Goal: Task Accomplishment & Management: Use online tool/utility

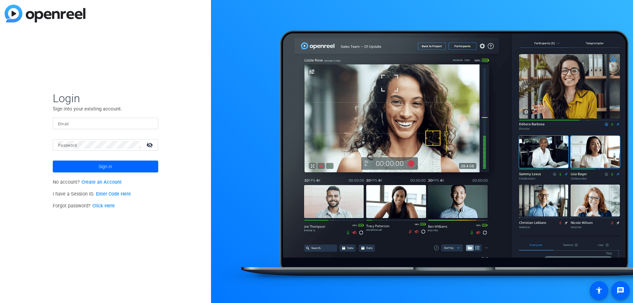
click at [138, 124] on input "Email" at bounding box center [105, 123] width 95 height 8
click at [77, 125] on input "Email" at bounding box center [105, 123] width 95 height 8
click at [90, 119] on input "Email" at bounding box center [105, 123] width 95 height 8
click at [122, 83] on div "Login Sign into your existing account. Email Password visibility_off Sign in No…" at bounding box center [105, 151] width 211 height 303
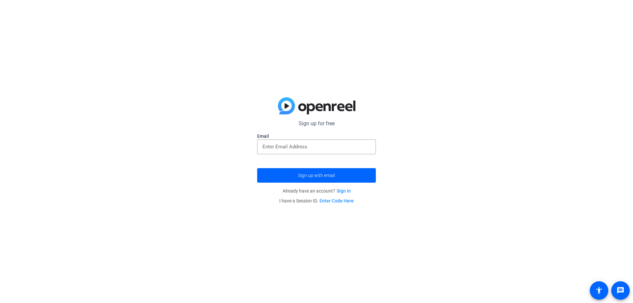
click at [347, 192] on link "Sign in" at bounding box center [344, 190] width 14 height 5
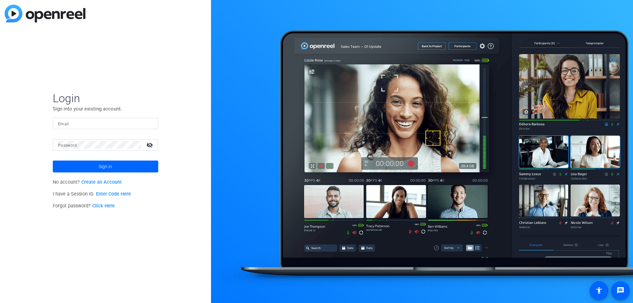
click at [79, 127] on div at bounding box center [105, 124] width 95 height 12
click at [189, 109] on div "Login Sign into your existing account. Email Password visibility_off Sign in No…" at bounding box center [105, 151] width 211 height 303
click at [88, 126] on input "Email" at bounding box center [105, 123] width 95 height 8
paste input "[EMAIL_ADDRESS][DOMAIN_NAME]"
type input "[EMAIL_ADDRESS][DOMAIN_NAME]"
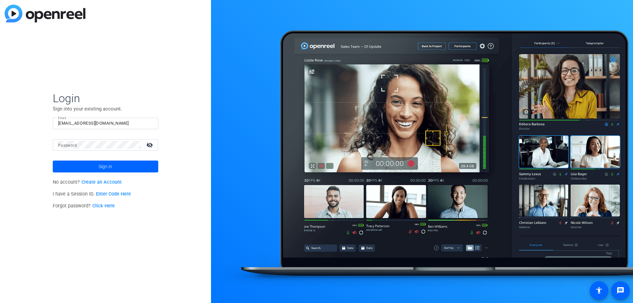
drag, startPoint x: 148, startPoint y: 257, endPoint x: 98, endPoint y: 138, distance: 128.7
click at [148, 257] on div "Login Sign into your existing account. Email [EMAIL_ADDRESS][DOMAIN_NAME] Passw…" at bounding box center [105, 151] width 211 height 303
click at [105, 161] on span "Sign in" at bounding box center [106, 166] width 14 height 16
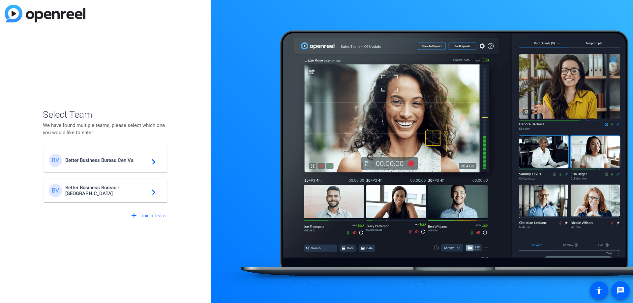
click at [131, 194] on div "BV Better Business Bureau - [GEOGRAPHIC_DATA] navigate_next" at bounding box center [105, 190] width 113 height 13
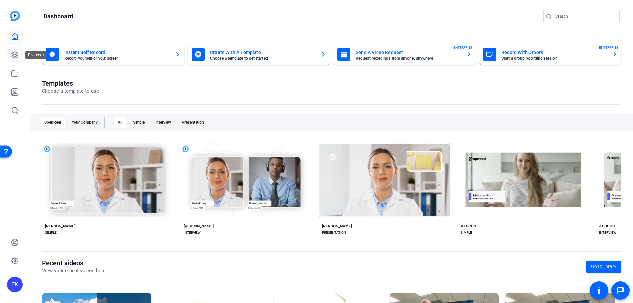
click at [15, 51] on icon at bounding box center [15, 55] width 8 height 8
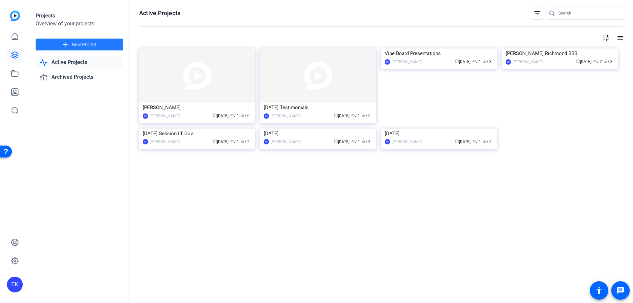
click at [75, 43] on span "New Project" at bounding box center [84, 44] width 25 height 7
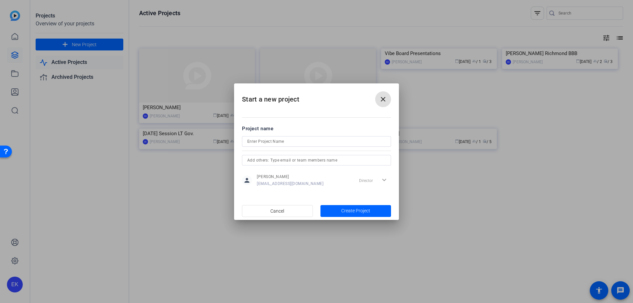
click at [284, 139] on input at bounding box center [316, 142] width 139 height 8
type input "test"
click at [355, 210] on span "Create Project" at bounding box center [355, 210] width 29 height 7
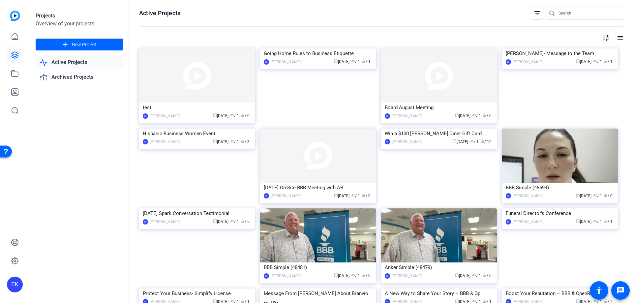
click at [180, 46] on div "Active Projects filter_list tune list test EK [PERSON_NAME] calendar_today [DAT…" at bounding box center [381, 151] width 504 height 303
click at [196, 61] on img at bounding box center [197, 75] width 116 height 54
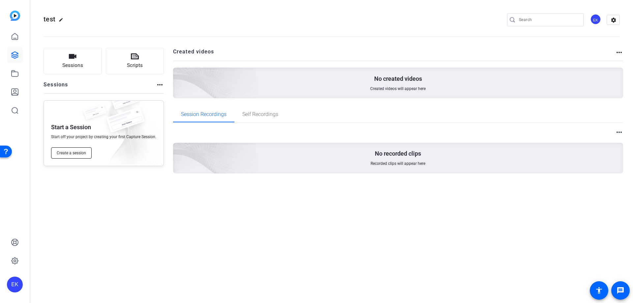
click at [67, 155] on span "Create a session" at bounding box center [71, 152] width 29 height 5
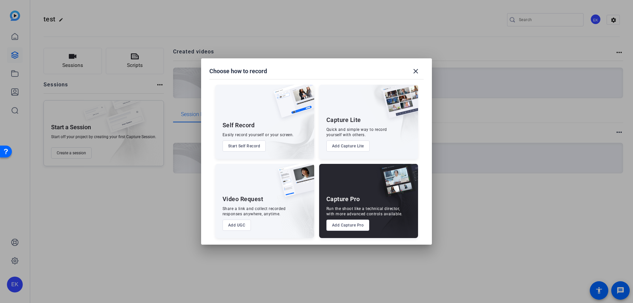
click at [229, 227] on button "Add UGC" at bounding box center [237, 225] width 29 height 11
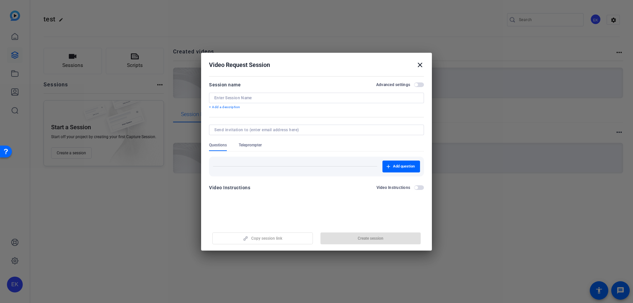
click at [297, 101] on div at bounding box center [316, 98] width 204 height 11
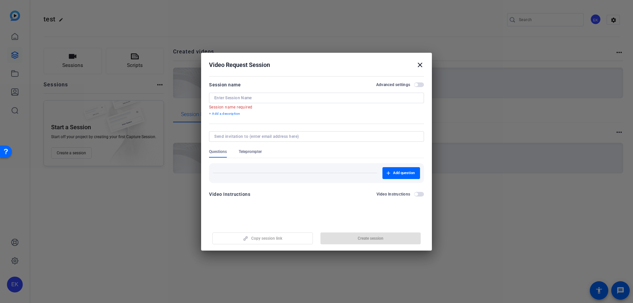
click at [422, 85] on span "button" at bounding box center [419, 84] width 10 height 5
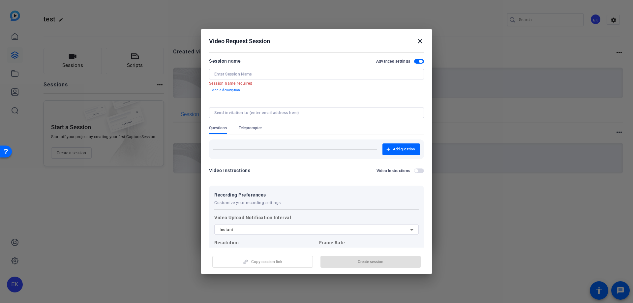
click at [420, 42] on mat-icon "close" at bounding box center [420, 41] width 8 height 8
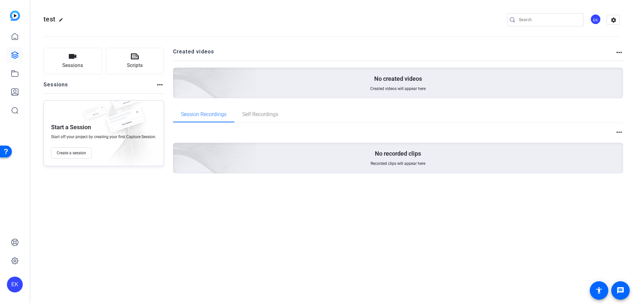
click at [402, 258] on div "test edit EK settings Sessions Scripts Sessions more_horiz Start a Session Star…" at bounding box center [331, 151] width 603 height 303
click at [78, 149] on button "Create a session" at bounding box center [71, 152] width 41 height 11
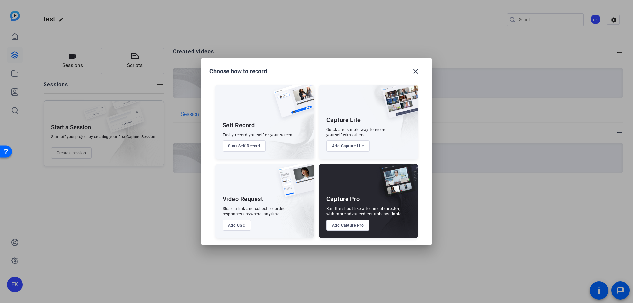
click at [237, 223] on button "Add UGC" at bounding box center [237, 225] width 29 height 11
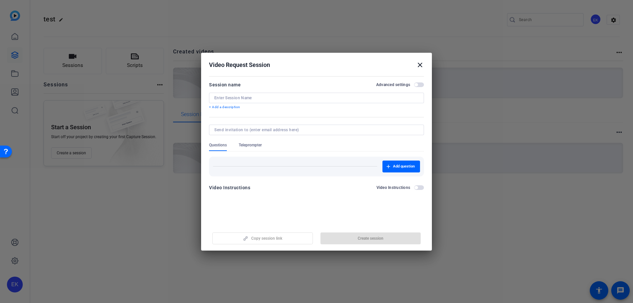
click at [421, 66] on mat-icon "close" at bounding box center [420, 65] width 8 height 8
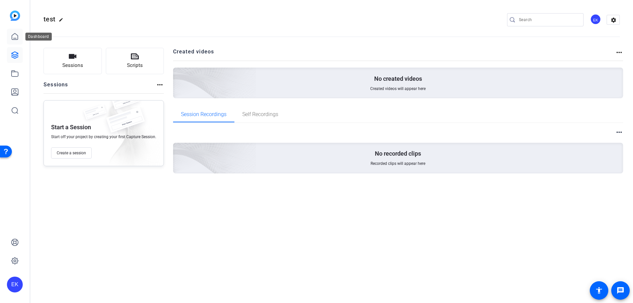
click at [15, 44] on link at bounding box center [15, 37] width 16 height 16
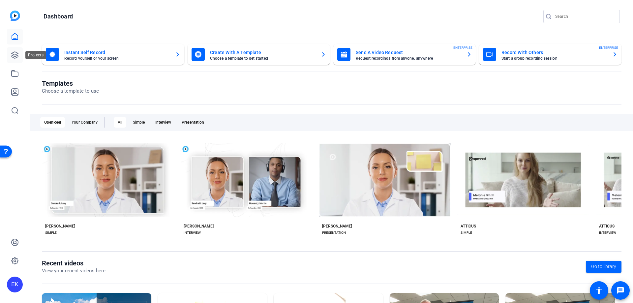
click at [17, 60] on link at bounding box center [15, 55] width 16 height 16
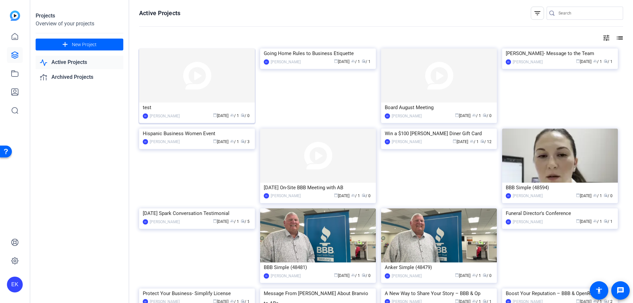
click at [220, 75] on img at bounding box center [197, 75] width 116 height 54
click at [318, 48] on img at bounding box center [318, 48] width 116 height 0
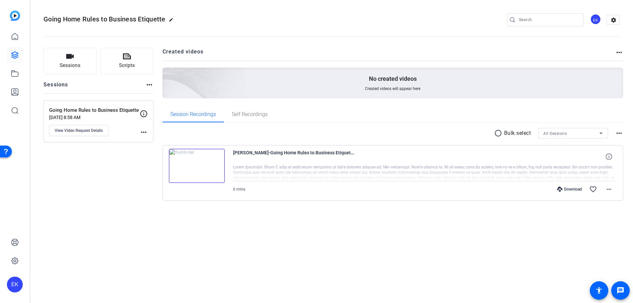
click at [215, 163] on img at bounding box center [197, 166] width 56 height 34
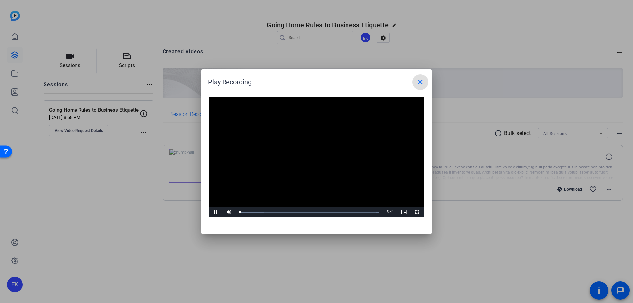
click at [416, 86] on span at bounding box center [421, 82] width 16 height 16
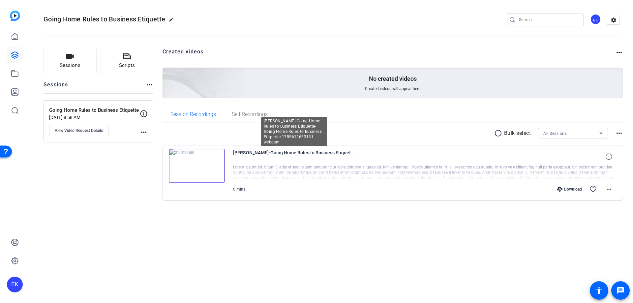
click at [300, 160] on span "[PERSON_NAME]-Going Home Rules to Business Etiquette-Going Home Rules to Busine…" at bounding box center [294, 157] width 122 height 16
click at [305, 170] on div at bounding box center [425, 173] width 384 height 16
click at [569, 190] on div "Download" at bounding box center [569, 189] width 31 height 5
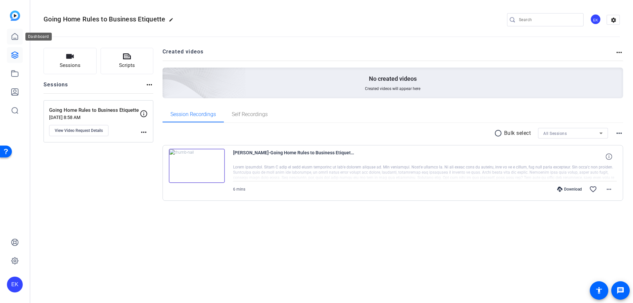
click at [16, 43] on link at bounding box center [15, 37] width 16 height 16
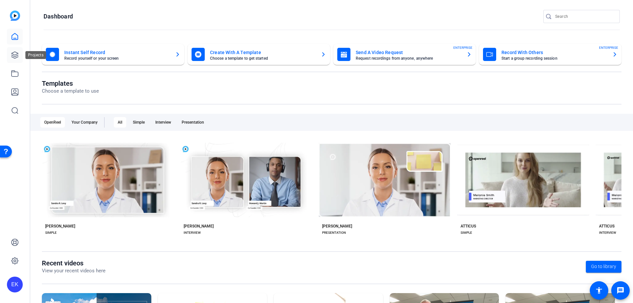
click at [11, 57] on icon at bounding box center [15, 55] width 8 height 8
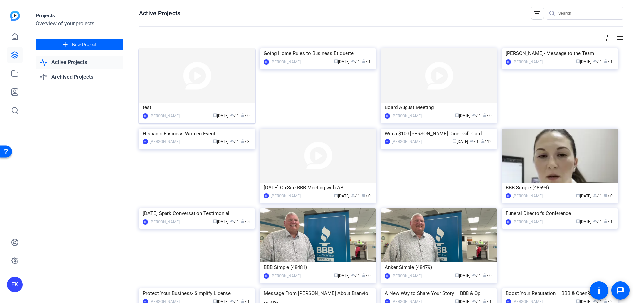
click at [195, 79] on img at bounding box center [197, 75] width 116 height 54
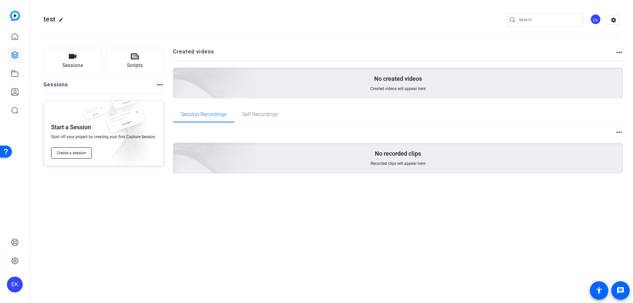
click at [83, 150] on button "Create a session" at bounding box center [71, 152] width 41 height 11
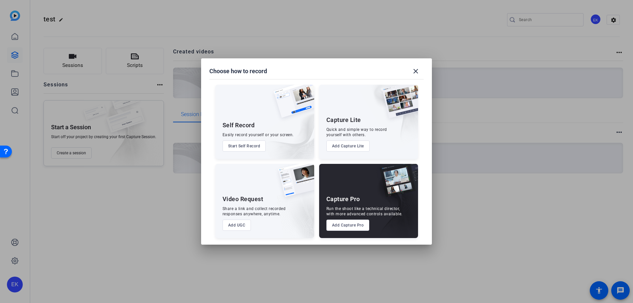
click at [240, 224] on button "Add UGC" at bounding box center [237, 225] width 29 height 11
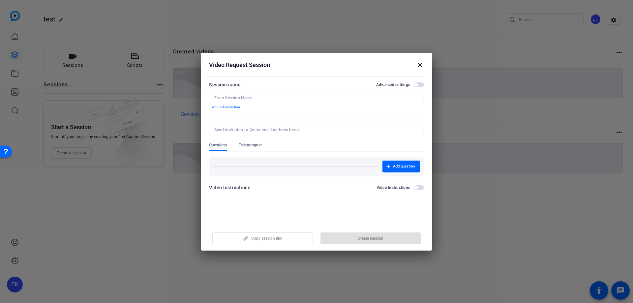
click at [270, 238] on div "Copy session link Create session" at bounding box center [316, 236] width 215 height 17
drag, startPoint x: 424, startPoint y: 66, endPoint x: 419, endPoint y: 67, distance: 4.6
click at [422, 66] on mat-icon "close" at bounding box center [420, 65] width 8 height 8
